Goal: Information Seeking & Learning: Learn about a topic

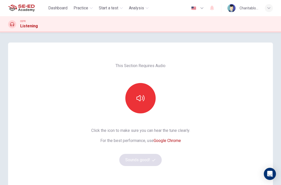
click at [85, 9] on span "Practice" at bounding box center [81, 8] width 15 height 6
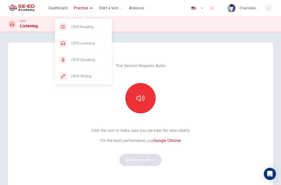
click at [97, 58] on span "CEFR Speaking" at bounding box center [89, 60] width 37 height 6
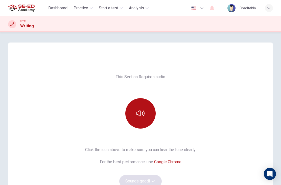
click at [142, 108] on button "button" at bounding box center [140, 113] width 30 height 30
click at [142, 111] on icon "button" at bounding box center [141, 113] width 8 height 8
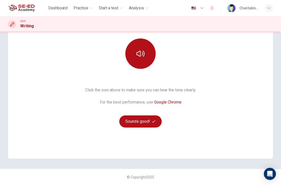
scroll to position [60, 0]
click at [156, 121] on span "button" at bounding box center [154, 121] width 5 height 3
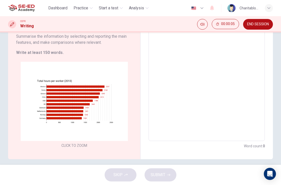
click at [115, 120] on div "Click to Zoom" at bounding box center [74, 105] width 116 height 87
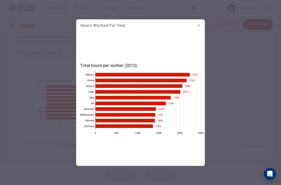
click at [200, 24] on icon "button" at bounding box center [199, 25] width 4 height 4
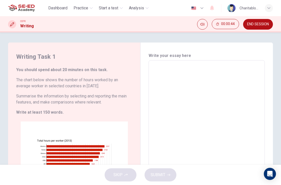
scroll to position [0, 0]
click at [190, 76] on textarea at bounding box center [206, 131] width 109 height 132
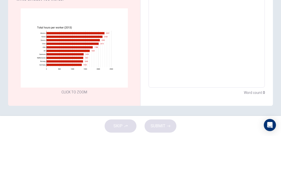
scroll to position [64, 0]
click at [107, 66] on div "Click to Zoom" at bounding box center [74, 100] width 116 height 87
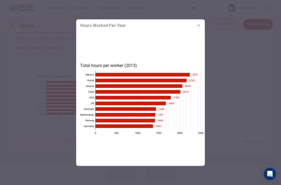
click at [197, 26] on button "button" at bounding box center [199, 25] width 8 height 8
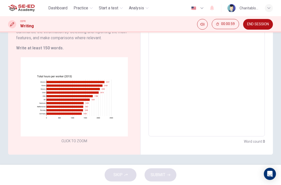
click at [199, 58] on textarea at bounding box center [206, 66] width 109 height 132
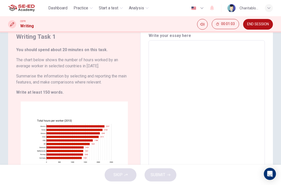
scroll to position [21, 0]
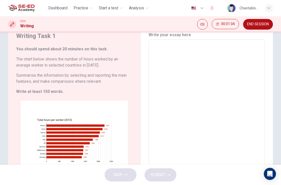
click at [190, 55] on textarea at bounding box center [206, 110] width 109 height 132
type textarea "F"
type textarea "x"
type textarea "Fr"
type textarea "x"
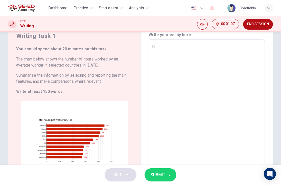
type textarea "Fro"
type textarea "x"
type textarea "From"
type textarea "x"
type textarea "From"
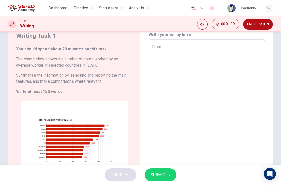
type textarea "x"
type textarea "From t"
type textarea "x"
type textarea "From th"
type textarea "x"
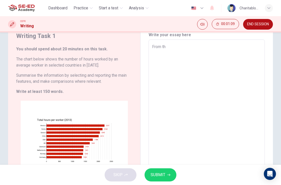
type textarea "From the"
type textarea "x"
type textarea "From the"
type textarea "x"
type textarea "From the c"
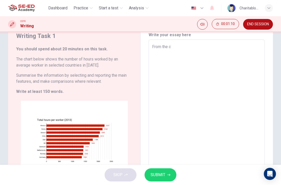
type textarea "x"
type textarea "From the ch"
type textarea "x"
type textarea "From the cha"
type textarea "x"
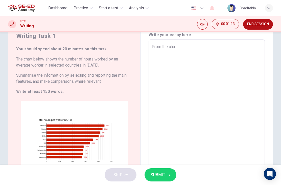
type textarea "From the char"
type textarea "x"
type textarea "From the chart"
type textarea "x"
type textarea "From the chart"
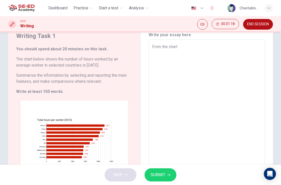
type textarea "x"
type textarea "From the chart"
type textarea "x"
type textarea "From the chart,"
type textarea "x"
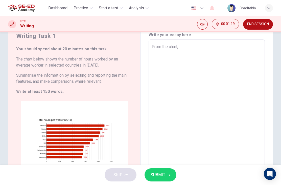
type textarea "From the chart,"
type textarea "x"
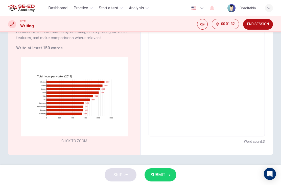
scroll to position [64, 0]
type textarea "From the chart,"
click at [88, 118] on div "Click to Zoom" at bounding box center [74, 100] width 116 height 87
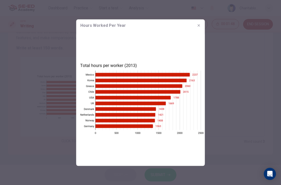
click at [251, 71] on div at bounding box center [140, 92] width 281 height 185
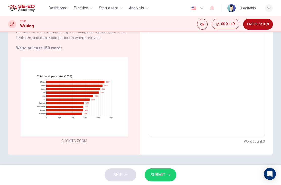
click at [245, 74] on textarea "From the chart," at bounding box center [206, 66] width 109 height 132
type textarea "x"
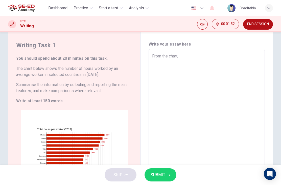
scroll to position [19, 0]
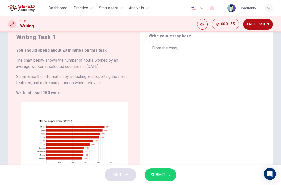
type textarea "From the chart, w"
type textarea "x"
type textarea "From the chart, wo"
type textarea "x"
type textarea "From the chart, wor"
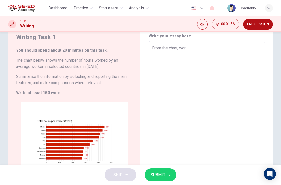
type textarea "x"
type textarea "From the chart, work"
type textarea "x"
type textarea "From the chart, worke"
type textarea "x"
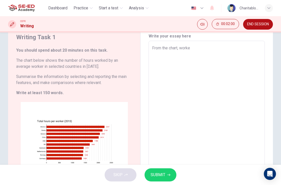
type textarea "From the chart, worker"
type textarea "x"
type textarea "From the chart, worker"
type textarea "x"
type textarea "From the chart, worker h"
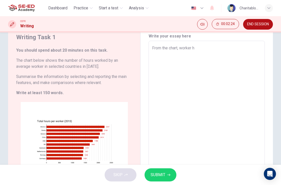
type textarea "x"
type textarea "From the chart, worker ha"
type textarea "x"
type textarea "From the chart, worker hav"
type textarea "x"
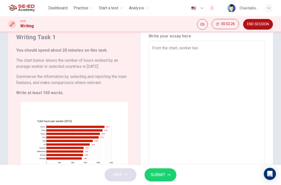
type textarea "From the chart, worker have"
type textarea "x"
type textarea "From the chart, worker have"
type textarea "x"
type textarea "From the chart, worker have a"
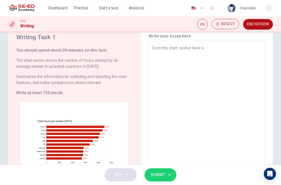
type textarea "x"
type textarea "From the chart, worker have a"
type textarea "x"
type textarea "From the chart, worker have a"
type textarea "x"
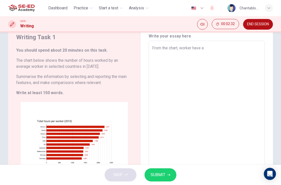
type textarea "From the chart, worker have an"
type textarea "x"
type textarea "From the chart, worker have an"
type textarea "x"
type textarea "From the chart, worker have an h"
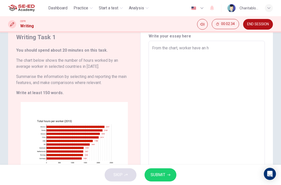
type textarea "x"
type textarea "From the chart, worker have an ho"
type textarea "x"
type textarea "From the chart, worker have an hou"
type textarea "x"
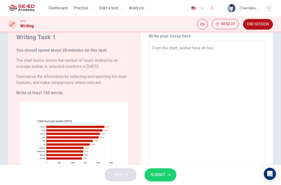
type textarea "From the chart, worker have an hour"
type textarea "x"
type textarea "From the chart, worker have an hours"
type textarea "x"
type textarea "From the chart, worker have an hours"
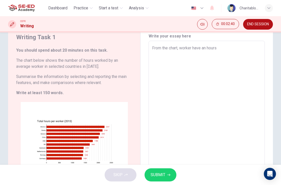
type textarea "x"
type textarea "From the chart, worker have an hours f"
type textarea "x"
type textarea "From the chart, worker have an hours fo"
type textarea "x"
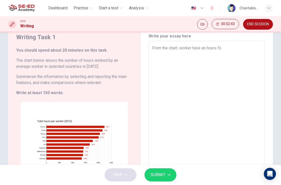
type textarea "From the chart, worker have an hours for"
type textarea "x"
click at [199, 50] on textarea "From the chart, worker have an hours for" at bounding box center [206, 111] width 109 height 132
click at [241, 57] on textarea "From the chart, worker have an hours for" at bounding box center [206, 111] width 109 height 132
type textarea "From the chart, worker have an hours for"
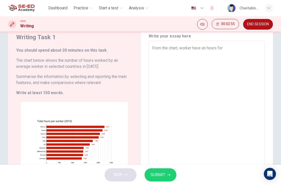
type textarea "x"
type textarea "From the chart, worker have an hours for w"
type textarea "x"
type textarea "From the chart, worker have an hours for wo"
type textarea "x"
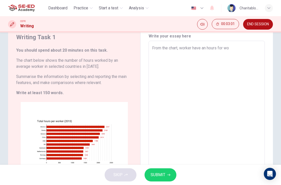
type textarea "From the chart, worker have an hours for wor"
type textarea "x"
type textarea "From the chart, worker have an hours for work"
type textarea "x"
type textarea "From the chart, worker have an hours for worki"
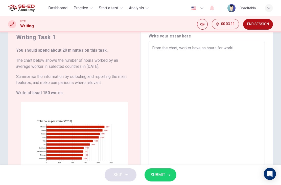
type textarea "x"
type textarea "From the chart, worker have an hours for workin"
type textarea "x"
type textarea "From the chart, worker have an hours for workinb"
type textarea "x"
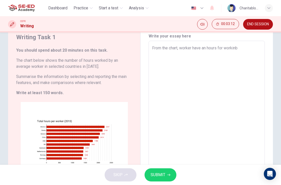
type textarea "From the chart, worker have an hours for workinbh"
type textarea "x"
type textarea "From the chart, worker have an hours for workinb"
type textarea "x"
type textarea "From the chart, worker have an hours for workin"
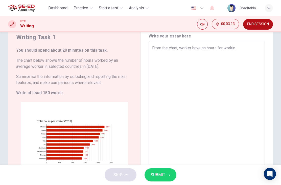
type textarea "x"
type textarea "From the chart, worker have an hours for working"
type textarea "x"
type textarea "From the chart, worker have an hours for working"
type textarea "x"
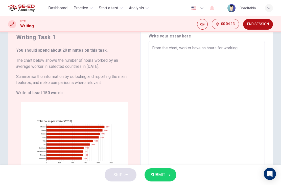
type textarea "From the chart, worker have an hours for working d"
type textarea "x"
type textarea "From the chart, worker have an hours for working di"
type textarea "x"
type textarea "From the chart, worker have an hours for working dif"
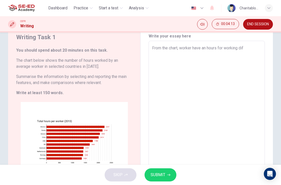
type textarea "x"
type textarea "From the chart, worker have an hours for working diff"
type textarea "x"
type textarea "From the chart, worker have an hours for working diffe"
type textarea "x"
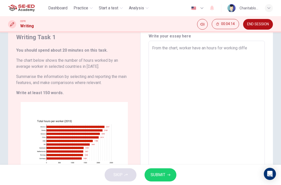
type textarea "From the chart, worker have an hours for working differ"
type textarea "x"
type textarea "From the chart, worker have an hours for working differe"
type textarea "x"
type textarea "From the chart, worker have an hours for working differen"
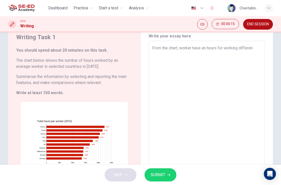
type textarea "x"
type textarea "From the chart, worker have an hours for working different"
type textarea "x"
type textarea "From the chart, worker have an hours for working different"
type textarea "x"
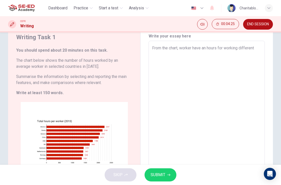
type textarea "From the chart, worker have an hours for working different"
type textarea "x"
type textarea "From the chart, worker have an hours for working differentl"
type textarea "x"
type textarea "From the chart, worker have an hours for working differently"
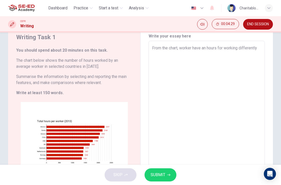
type textarea "x"
type textarea "From the chart, worker have an hours for working differently."
type textarea "x"
type textarea "From the chart, worker have an hours for working differently."
type textarea "x"
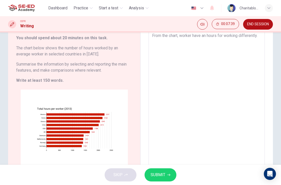
scroll to position [30, 0]
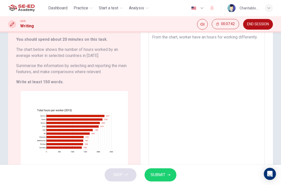
type textarea "From the chart, worker have an hours for working differently. T"
type textarea "x"
type textarea "From the chart, worker have an hours for working differently. Th"
type textarea "x"
type textarea "From the chart, worker have an hours for working differently. The"
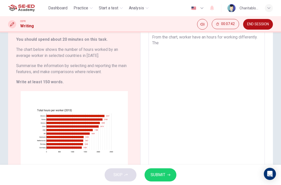
type textarea "x"
type textarea "From the chart, worker have an hours for working differently. The"
type textarea "x"
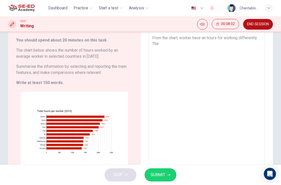
scroll to position [29, 0]
type textarea "From the chart, worker have an hours for working differently. The c"
type textarea "x"
type textarea "From the chart, worker have an hours for working differently. The co"
type textarea "x"
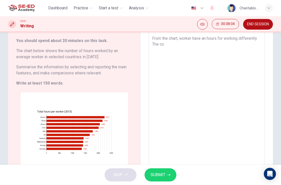
type textarea "From the chart, worker have an hours for working differently. The con"
type textarea "x"
type textarea "From the chart, worker have an hours for working differently. The co"
type textarea "x"
type textarea "From the chart, worker have an hours for working differently. The cou"
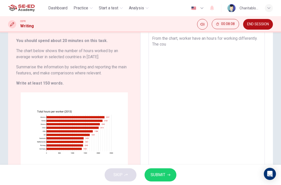
type textarea "x"
type textarea "From the chart, worker have an hours for working differently. The coun"
type textarea "x"
type textarea "From the chart, worker have an hours for working differently. The count"
type textarea "x"
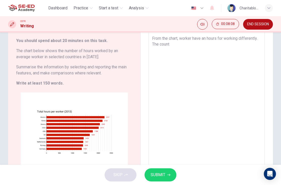
type textarea "From the chart, worker have an hours for working differently. The countr"
type textarea "x"
type textarea "From the chart, worker have an hours for working differently. The country"
type textarea "x"
type textarea "From the chart, worker have an hours for working differently. The countryp"
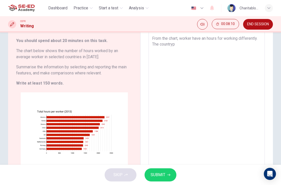
type textarea "x"
type textarea "From the chart, worker have an hours for working differently. The country"
type textarea "x"
click at [248, 39] on textarea "From the chart, worker have an hours for working differently. The country" at bounding box center [206, 101] width 109 height 132
click at [215, 48] on textarea "From the chart, worker have an hours for working differently. The country" at bounding box center [206, 101] width 109 height 132
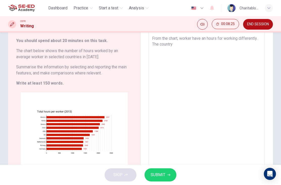
click at [250, 39] on textarea "From the chart, worker have an hours for working differently. The country" at bounding box center [206, 101] width 109 height 132
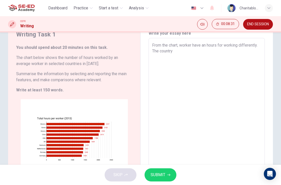
scroll to position [19, 0]
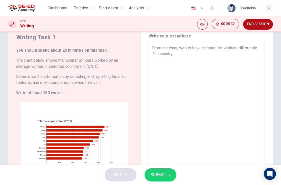
click at [226, 55] on textarea "From the chart, worker have an hours for working differently. The country" at bounding box center [206, 111] width 109 height 132
click at [163, 57] on textarea "From the chart, worker have an hours for working differently. The country" at bounding box center [206, 111] width 109 height 132
click at [162, 57] on textarea "From the chart, worker have an hours for working differently. The country" at bounding box center [206, 111] width 109 height 132
click at [164, 56] on textarea "From the chart, worker have an hours for working differently. The country" at bounding box center [206, 111] width 109 height 132
click at [166, 59] on textarea "From the chart, worker have an hours for working differently. The country" at bounding box center [206, 111] width 109 height 132
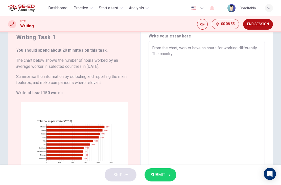
click at [171, 55] on textarea "From the chart, worker have an hours for working differently. The country" at bounding box center [206, 111] width 109 height 132
click at [166, 52] on textarea "From the chart, worker have an hours for working differently. The country" at bounding box center [206, 111] width 109 height 132
type textarea "From the chart, worker have an hours for working differentl. The country"
type textarea "x"
type textarea "From the chart, worker have an hours for working different. The country"
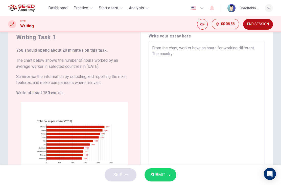
type textarea "x"
type textarea "From the chart, worker have an hours for working differen. The country"
type textarea "x"
type textarea "From the chart, worker have an hours for working differe. The country"
type textarea "x"
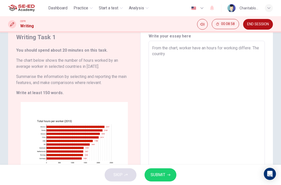
type textarea "From the chart, worker have an hours for working differ. The country"
type textarea "x"
type textarea "From the chart, worker have an hours for working diffe. The country"
type textarea "x"
type textarea "From the chart, worker have an hours for working diff. The country"
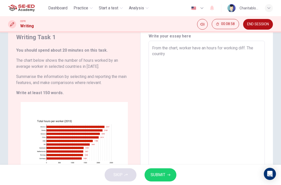
type textarea "x"
type textarea "From the chart, worker have an hours for working dif. The country"
type textarea "x"
type textarea "From the chart, worker have an hours for working di. The country"
type textarea "x"
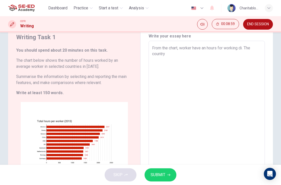
type textarea "From the chart, worker have an hours for working d. The country"
type textarea "x"
type textarea "From the chart, worker have an hours for working . The country"
type textarea "x"
type textarea "From the chart, worker have an hours for working. The country"
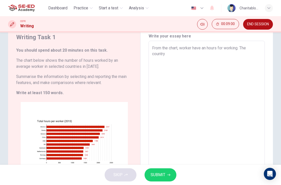
type textarea "x"
click at [209, 49] on textarea "From the chart, worker have an hours for working. The country" at bounding box center [206, 111] width 109 height 132
click at [211, 58] on textarea "From the chart, worker have a different hours for working. The country" at bounding box center [206, 111] width 109 height 132
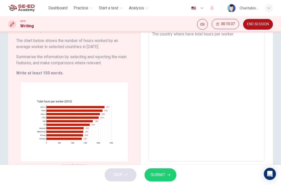
scroll to position [40, 0]
click at [115, 146] on div "Click to Zoom" at bounding box center [74, 125] width 116 height 87
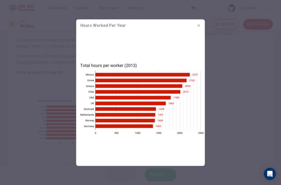
click at [216, 57] on div at bounding box center [140, 92] width 281 height 185
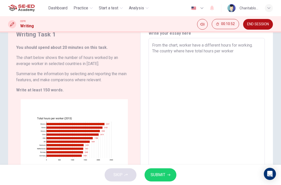
scroll to position [14, 0]
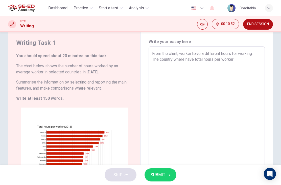
click at [245, 61] on textarea "From the chart, worker have a different hours for working. The country where ha…" at bounding box center [206, 117] width 109 height 132
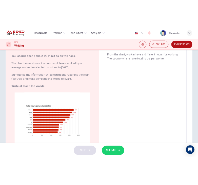
scroll to position [29, 0]
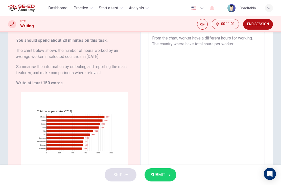
click at [245, 51] on textarea "From the chart, worker have a different hours for working. The country where ha…" at bounding box center [206, 101] width 109 height 132
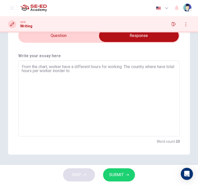
scroll to position [24, 0]
click at [95, 71] on textarea "From the chart, worker have a different hours for working. The country where ha…" at bounding box center [99, 99] width 154 height 68
click at [137, 70] on textarea "From the chart, worker have a different hours for working. The country where ha…" at bounding box center [99, 99] width 154 height 68
click at [75, 39] on input "checkbox" at bounding box center [139, 35] width 242 height 13
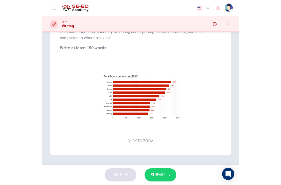
scroll to position [89, 0]
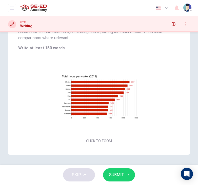
click at [105, 103] on button "Click to Zoom" at bounding box center [99, 101] width 44 height 12
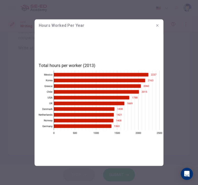
click at [158, 25] on icon "button" at bounding box center [157, 25] width 4 height 4
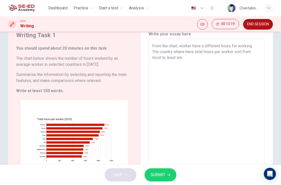
scroll to position [32, 0]
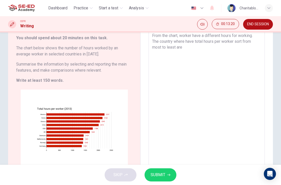
click at [205, 51] on textarea "From the chart, worker have a different hours for working. The country where ha…" at bounding box center [206, 99] width 109 height 132
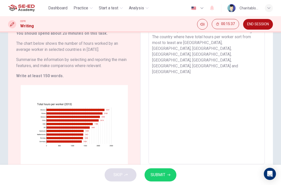
scroll to position [44, 0]
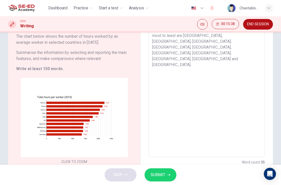
click at [244, 47] on textarea "From the chart, worker have a different hours for working. The country where ha…" at bounding box center [206, 87] width 109 height 132
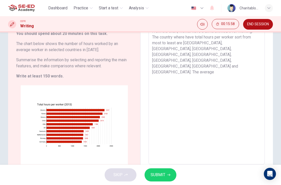
scroll to position [36, 0]
click at [258, 53] on textarea "From the chart, worker have a different hours for working. The country where ha…" at bounding box center [206, 95] width 109 height 132
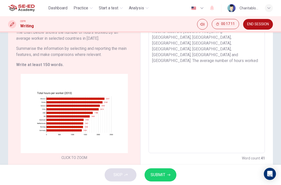
scroll to position [48, 0]
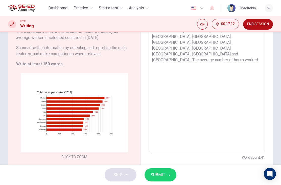
click at [112, 135] on div "Click to Zoom" at bounding box center [74, 116] width 116 height 87
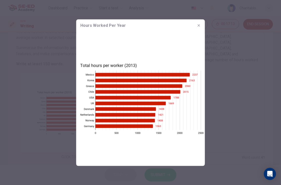
click at [198, 26] on icon "button" at bounding box center [199, 25] width 4 height 4
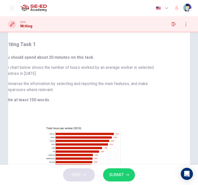
scroll to position [24, 0]
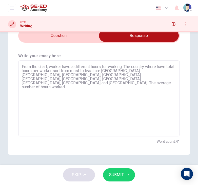
click at [124, 81] on textarea "From the chart, worker have a different hours for working. The country where ha…" at bounding box center [99, 99] width 154 height 68
click at [119, 76] on textarea "From the chart, worker have a different hours for working. The country where ha…" at bounding box center [99, 99] width 154 height 68
click at [131, 82] on textarea "From the chart, worker have a different hours for working. The country where ha…" at bounding box center [99, 99] width 154 height 68
click at [40, 82] on textarea "From the chart, worker have a different hours for working. The country where ha…" at bounding box center [99, 99] width 154 height 68
click at [50, 80] on textarea "From the chart, worker have a different hours for working. The country where ha…" at bounding box center [99, 99] width 154 height 68
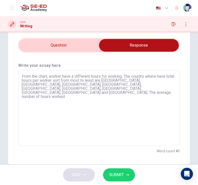
scroll to position [14, 0]
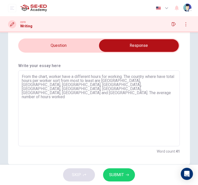
click at [46, 90] on textarea "From the chart, worker have a different hours for working. The country where ha…" at bounding box center [99, 109] width 154 height 68
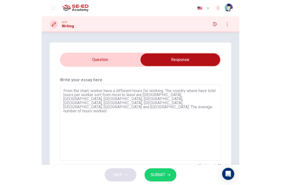
scroll to position [0, 0]
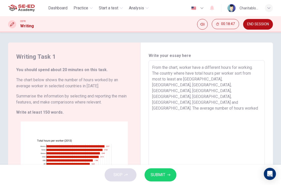
click at [201, 97] on textarea "From the chart, worker have a different hours for working. The country where ha…" at bounding box center [206, 131] width 109 height 132
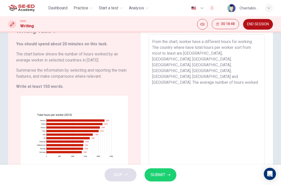
scroll to position [29, 0]
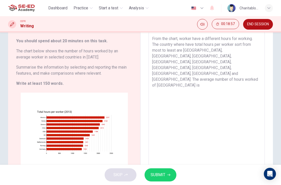
click at [201, 60] on textarea "From the chart, worker have a different hours for working. The country where ha…" at bounding box center [206, 102] width 109 height 132
click at [239, 68] on textarea "From the chart, worker have a different hours for working. The country where ha…" at bounding box center [206, 102] width 109 height 132
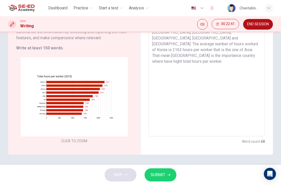
scroll to position [64, 0]
click at [262, 26] on span "END SESSION" at bounding box center [258, 24] width 22 height 4
click at [166, 175] on button "SUBMIT" at bounding box center [161, 174] width 32 height 13
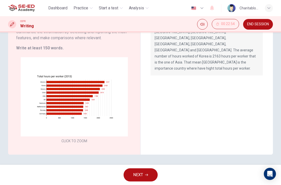
scroll to position [17, 0]
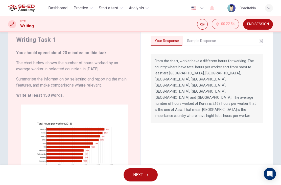
click at [233, 84] on p "From the chart, worker have a different hours for working. The country where ha…" at bounding box center [207, 88] width 104 height 61
click at [206, 41] on button "Sample Response" at bounding box center [201, 41] width 37 height 11
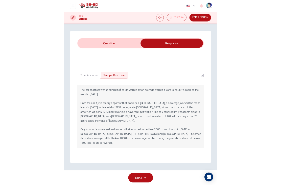
scroll to position [0, 0]
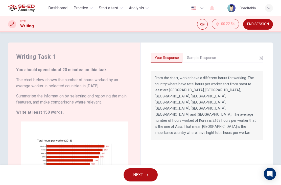
click at [208, 59] on button "Sample Response" at bounding box center [201, 58] width 37 height 11
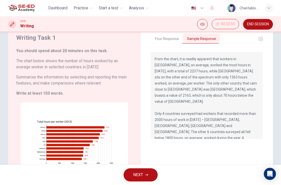
scroll to position [19, 0]
click at [168, 39] on button "Your Response" at bounding box center [167, 38] width 32 height 11
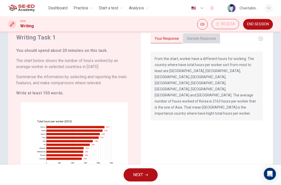
click at [205, 39] on button "Sample Response" at bounding box center [201, 38] width 37 height 11
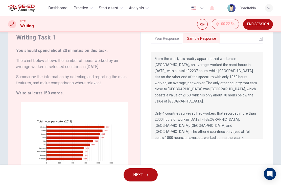
click at [173, 40] on button "Your Response" at bounding box center [167, 38] width 32 height 11
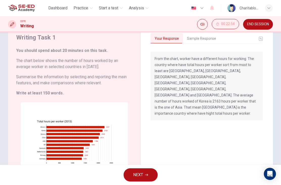
click at [199, 39] on button "Sample Response" at bounding box center [201, 38] width 37 height 11
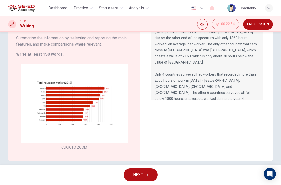
scroll to position [18, 0]
click at [245, 70] on p "The bar chart shows the number of hours worked by an average worker in various …" at bounding box center [207, 56] width 104 height 115
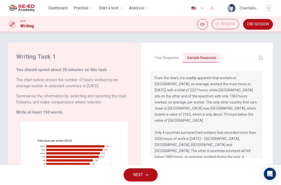
scroll to position [0, 0]
click at [140, 171] on span "NEXT" at bounding box center [138, 174] width 10 height 7
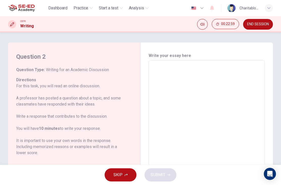
scroll to position [-2, 0]
click at [265, 26] on span "END SESSION" at bounding box center [258, 24] width 22 height 4
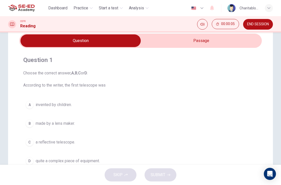
scroll to position [20, 0]
click at [270, 7] on icon "button" at bounding box center [269, 8] width 3 height 2
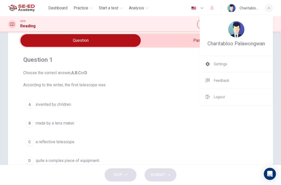
click at [239, 62] on li "Settings" at bounding box center [236, 64] width 73 height 16
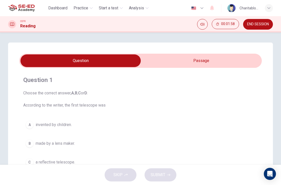
scroll to position [9, 0]
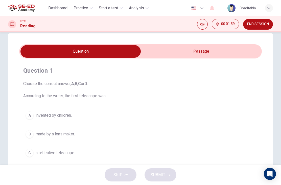
click at [211, 51] on input "checkbox" at bounding box center [81, 51] width 364 height 13
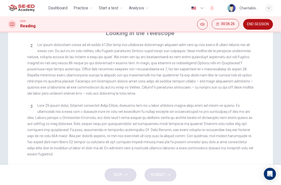
scroll to position [47, 0]
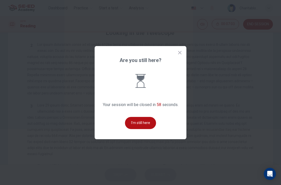
click at [140, 129] on button "I'm still here" at bounding box center [140, 123] width 31 height 12
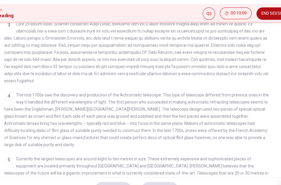
scroll to position [83, 0]
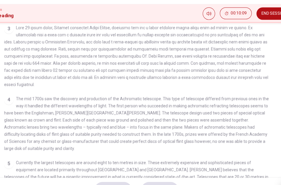
click at [216, 45] on span at bounding box center [140, 60] width 226 height 53
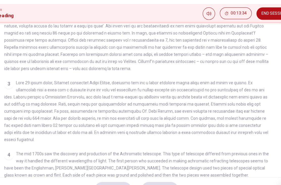
scroll to position [18, 0]
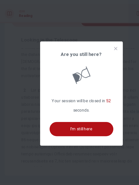
click at [79, 117] on button "I'm still here" at bounding box center [70, 123] width 55 height 12
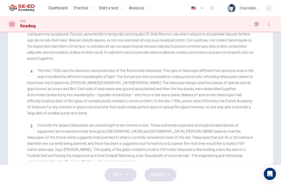
scroll to position [111, 0]
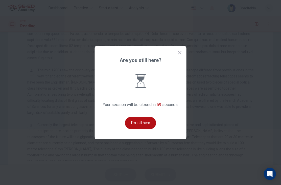
click at [149, 129] on button "I'm still here" at bounding box center [140, 123] width 31 height 12
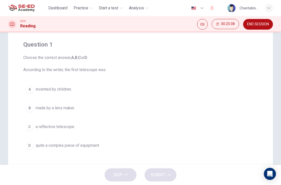
scroll to position [32, 0]
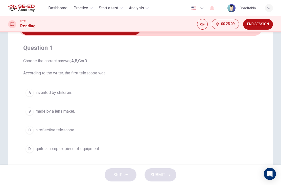
click at [73, 113] on span "made by a lens maker." at bounding box center [55, 111] width 39 height 6
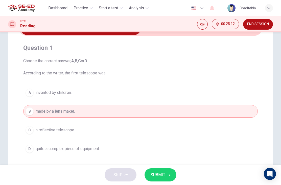
click at [156, 176] on span "SUBMIT" at bounding box center [158, 174] width 15 height 7
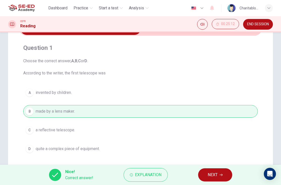
click at [156, 173] on span "Explanation" at bounding box center [148, 174] width 27 height 7
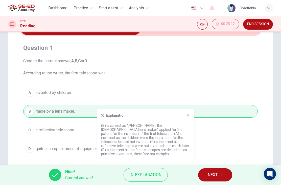
click at [154, 178] on span "Explanation" at bounding box center [148, 174] width 27 height 7
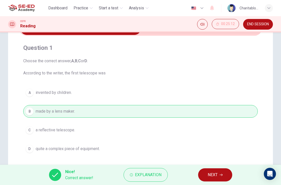
click at [214, 173] on span "NEXT" at bounding box center [213, 174] width 10 height 7
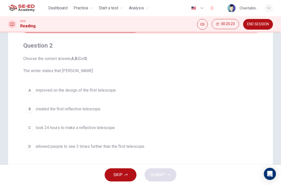
scroll to position [34, 0]
click at [113, 93] on span "improved on the design of the first telescope." at bounding box center [76, 91] width 81 height 6
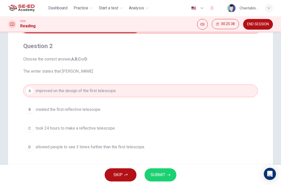
click at [132, 112] on button "B created the first reflective telescope." at bounding box center [140, 109] width 235 height 13
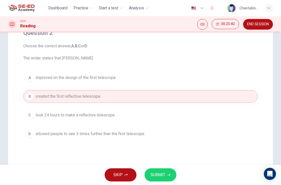
scroll to position [47, 0]
click at [161, 176] on span "SUBMIT" at bounding box center [158, 174] width 15 height 7
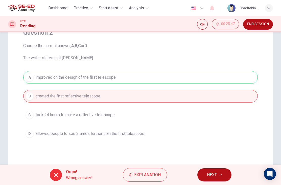
click at [144, 178] on span "Explanation" at bounding box center [147, 174] width 27 height 7
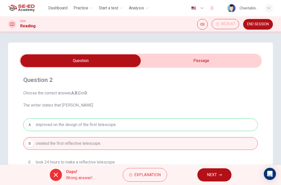
scroll to position [0, 0]
click at [202, 60] on input "checkbox" at bounding box center [81, 60] width 364 height 13
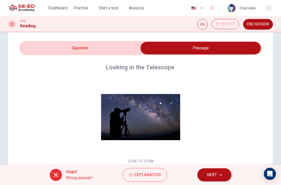
scroll to position [-5, 0]
click at [123, 50] on input "checkbox" at bounding box center [201, 48] width 364 height 13
checkbox input "false"
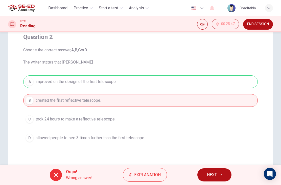
scroll to position [43, 0]
click at [216, 176] on span "NEXT" at bounding box center [212, 174] width 10 height 7
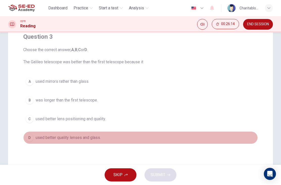
click at [96, 138] on span "used better quality lenses and glass." at bounding box center [68, 138] width 65 height 6
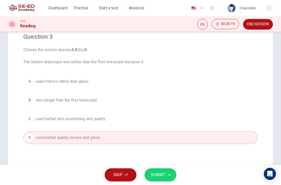
click at [161, 178] on span "SUBMIT" at bounding box center [158, 174] width 15 height 7
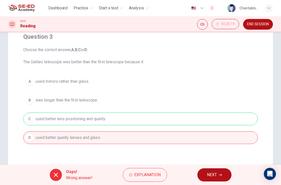
click at [116, 118] on div "A used mirrors rather than glass. B was longer than the first telescope. C used…" at bounding box center [140, 109] width 235 height 69
click at [216, 175] on span "NEXT" at bounding box center [212, 174] width 10 height 7
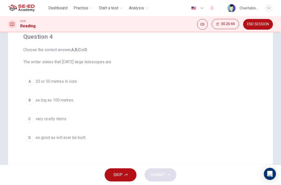
click at [112, 116] on button "C very costly items." at bounding box center [140, 119] width 235 height 13
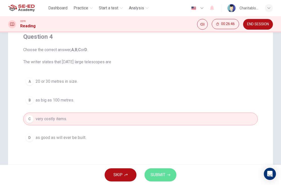
click at [161, 179] on button "SUBMIT" at bounding box center [161, 174] width 32 height 13
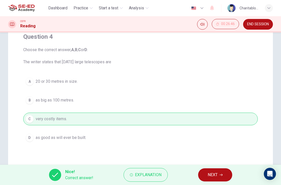
click at [215, 176] on span "NEXT" at bounding box center [213, 174] width 10 height 7
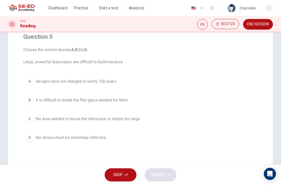
click at [138, 118] on span "the area needed to house the telescope is simply too large." at bounding box center [88, 119] width 105 height 6
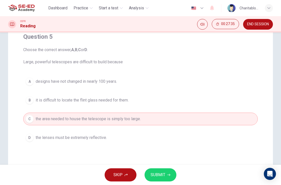
click at [163, 173] on span "SUBMIT" at bounding box center [158, 174] width 15 height 7
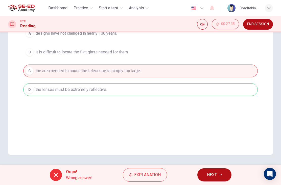
scroll to position [91, 0]
click at [212, 176] on span "NEXT" at bounding box center [212, 174] width 10 height 7
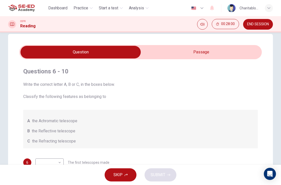
scroll to position [8, 0]
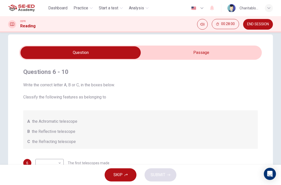
click at [197, 52] on input "checkbox" at bounding box center [81, 52] width 364 height 13
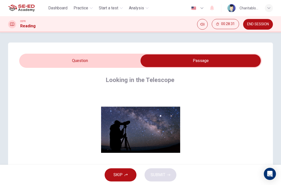
scroll to position [0, 0]
click at [116, 60] on input "checkbox" at bounding box center [201, 60] width 364 height 13
checkbox input "false"
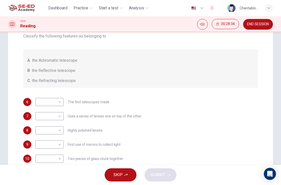
scroll to position [72, 0]
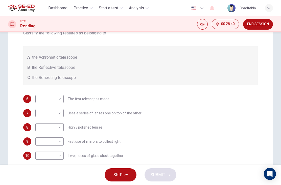
click at [57, 98] on body "This site uses cookies, as explained in our Privacy Policy . If you agree to th…" at bounding box center [140, 92] width 281 height 185
click at [49, 122] on li "C" at bounding box center [49, 123] width 28 height 8
type input "C"
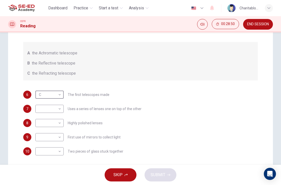
scroll to position [75, 0]
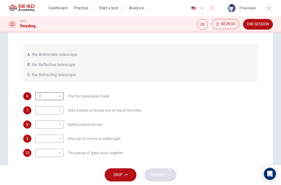
click at [60, 112] on body "This site uses cookies, as explained in our Privacy Policy . If you agree to th…" at bounding box center [140, 92] width 281 height 185
click at [53, 136] on li "C" at bounding box center [49, 135] width 28 height 8
type input "C"
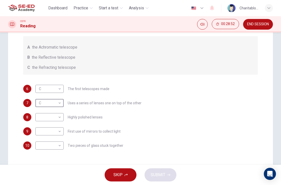
scroll to position [82, 0]
click at [60, 117] on body "This site uses cookies, as explained in our Privacy Policy . If you agree to th…" at bounding box center [140, 92] width 281 height 185
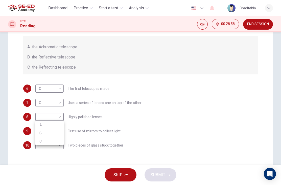
click at [52, 125] on li "A" at bounding box center [49, 125] width 28 height 8
type input "A"
click at [60, 133] on body "This site uses cookies, as explained in our Privacy Policy . If you agree to th…" at bounding box center [140, 92] width 281 height 185
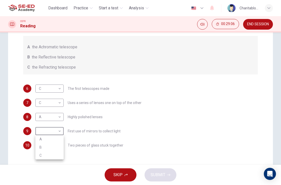
click at [52, 148] on li "B" at bounding box center [49, 147] width 28 height 8
type input "B"
click at [58, 145] on body "This site uses cookies, as explained in our Privacy Policy . If you agree to th…" at bounding box center [140, 92] width 281 height 185
click at [52, 154] on li "A" at bounding box center [49, 153] width 28 height 8
type input "A"
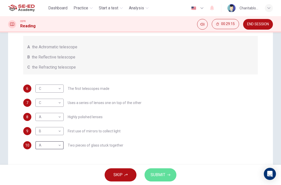
click at [162, 171] on button "SUBMIT" at bounding box center [161, 174] width 32 height 13
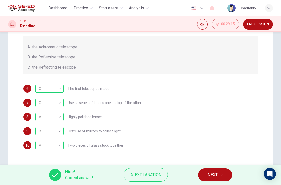
click at [220, 176] on icon "button" at bounding box center [221, 174] width 3 height 3
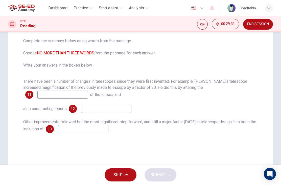
scroll to position [48, 0]
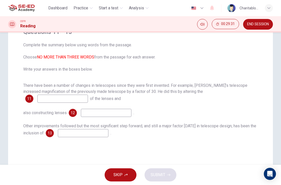
click at [88, 95] on input at bounding box center [62, 99] width 51 height 8
click at [253, 72] on span "Complete the summary below using words from the passage. Choose NO MORE THAN TH…" at bounding box center [140, 57] width 235 height 30
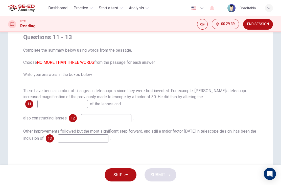
scroll to position [58, 0]
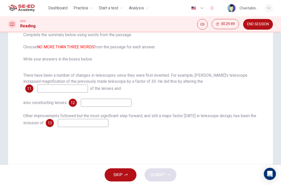
click at [88, 86] on input at bounding box center [62, 89] width 51 height 8
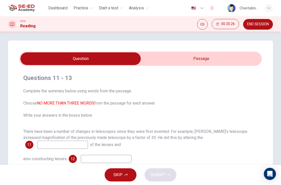
scroll to position [1, 0]
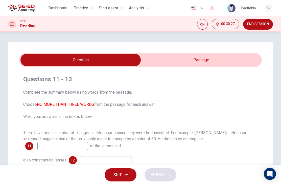
click at [197, 58] on input "checkbox" at bounding box center [81, 60] width 364 height 13
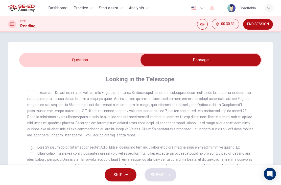
scroll to position [133, 0]
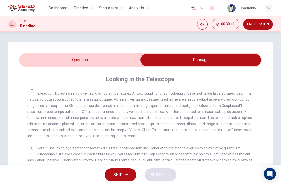
click at [128, 62] on input "checkbox" at bounding box center [201, 60] width 364 height 13
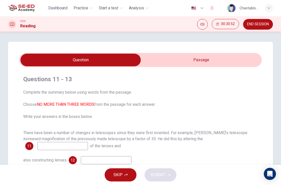
click at [208, 58] on input "checkbox" at bounding box center [81, 60] width 364 height 13
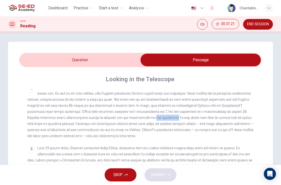
click at [90, 120] on span at bounding box center [140, 111] width 226 height 53
click at [91, 120] on span at bounding box center [140, 111] width 226 height 53
click at [105, 122] on div "2" at bounding box center [140, 111] width 227 height 55
click at [107, 119] on span at bounding box center [140, 111] width 226 height 53
click at [116, 59] on input "checkbox" at bounding box center [201, 60] width 364 height 13
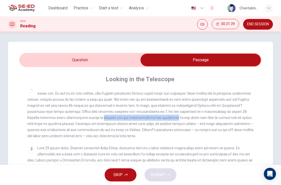
checkbox input "false"
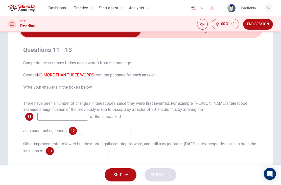
scroll to position [31, 0]
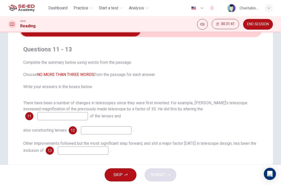
click at [88, 112] on input at bounding box center [62, 116] width 51 height 8
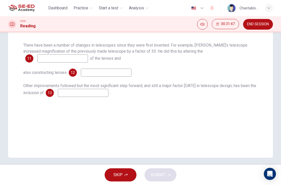
scroll to position [88, 0]
click at [88, 55] on input at bounding box center [62, 59] width 51 height 8
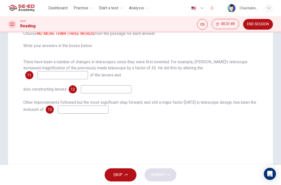
click at [88, 71] on input at bounding box center [62, 75] width 51 height 8
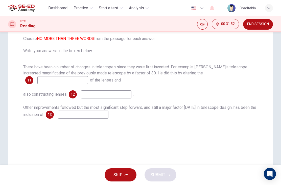
scroll to position [66, 0]
click at [123, 172] on button "SKIP" at bounding box center [121, 174] width 32 height 13
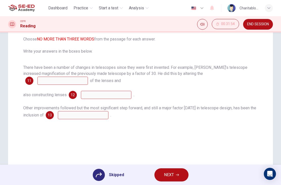
click at [98, 177] on icon at bounding box center [99, 175] width 6 height 6
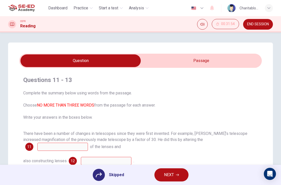
click at [177, 178] on button "NEXT" at bounding box center [172, 174] width 34 height 13
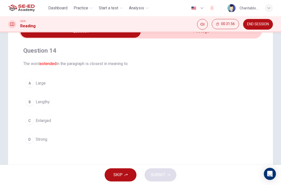
scroll to position [34, 0]
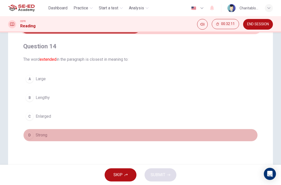
click at [46, 140] on button "D Strong" at bounding box center [140, 135] width 235 height 13
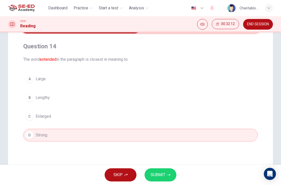
click at [79, 84] on button "A Large" at bounding box center [140, 79] width 235 height 13
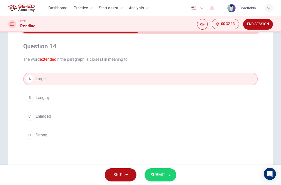
click at [167, 174] on icon "button" at bounding box center [168, 174] width 3 height 3
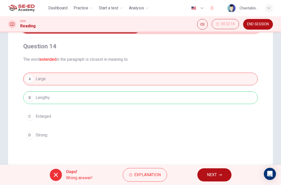
click at [145, 180] on button "Explanation" at bounding box center [145, 175] width 44 height 14
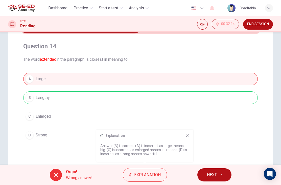
click at [215, 177] on span "NEXT" at bounding box center [212, 174] width 10 height 7
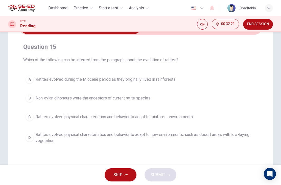
scroll to position [16, 0]
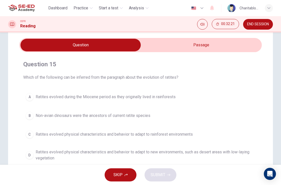
click at [207, 44] on input "checkbox" at bounding box center [81, 45] width 364 height 13
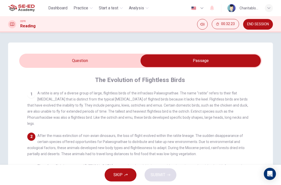
scroll to position [0, 0]
click at [124, 63] on input "checkbox" at bounding box center [201, 60] width 364 height 13
checkbox input "false"
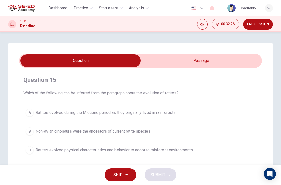
click at [265, 25] on span "END SESSION" at bounding box center [258, 24] width 22 height 4
